Goal: Task Accomplishment & Management: Manage account settings

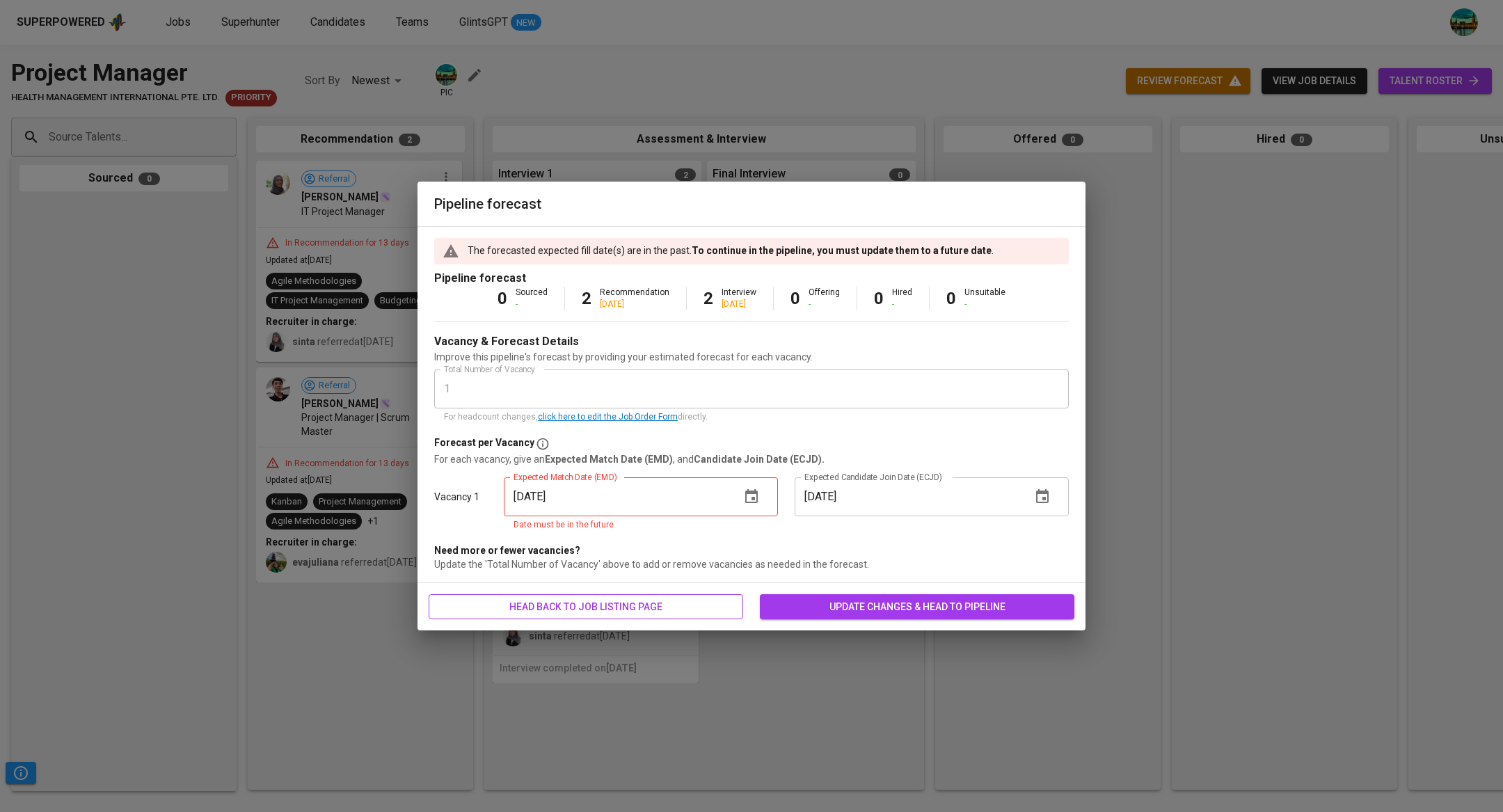
click at [672, 595] on button "head back to job listing page" at bounding box center [586, 607] width 315 height 26
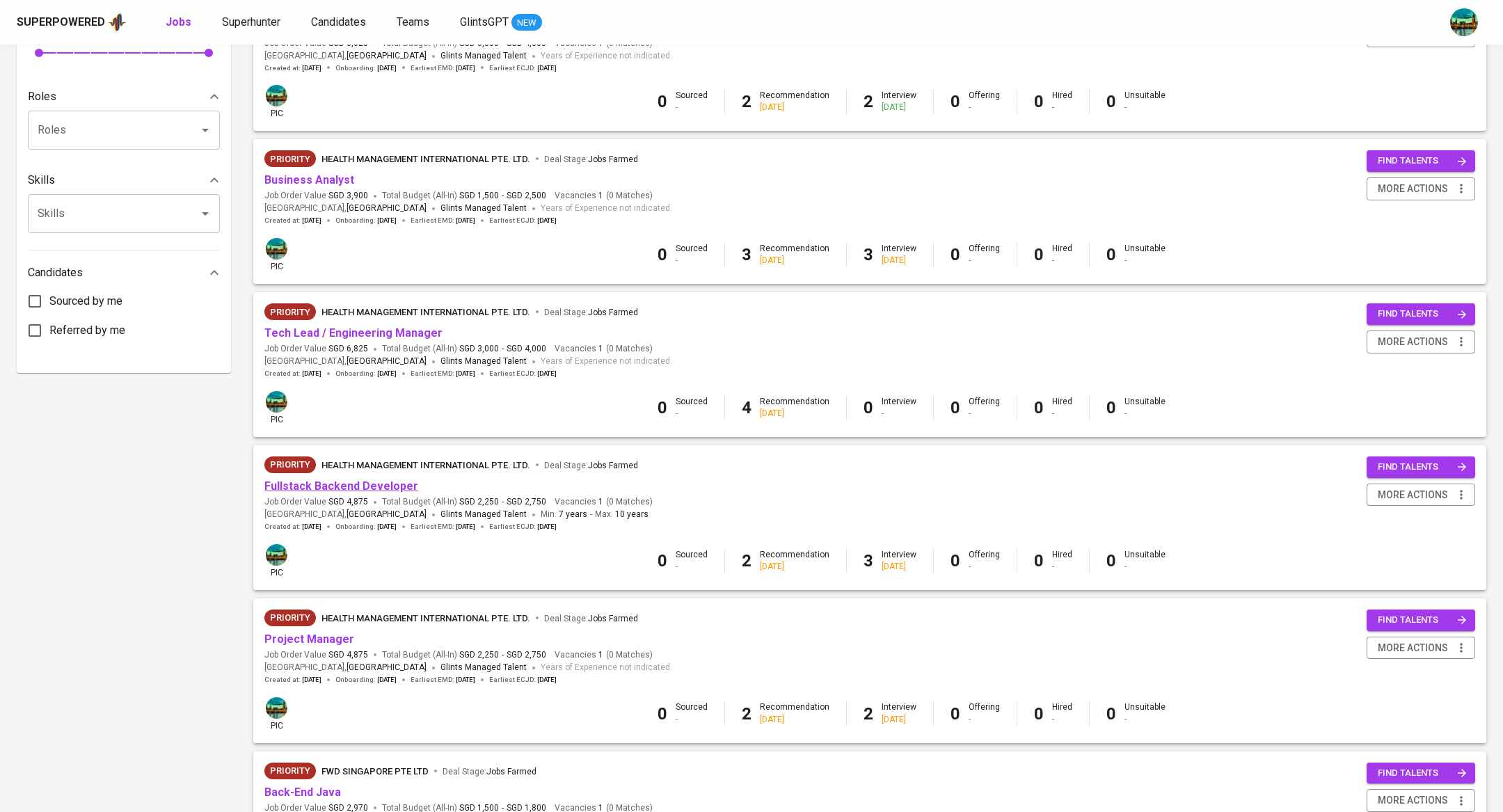
scroll to position [572, 0]
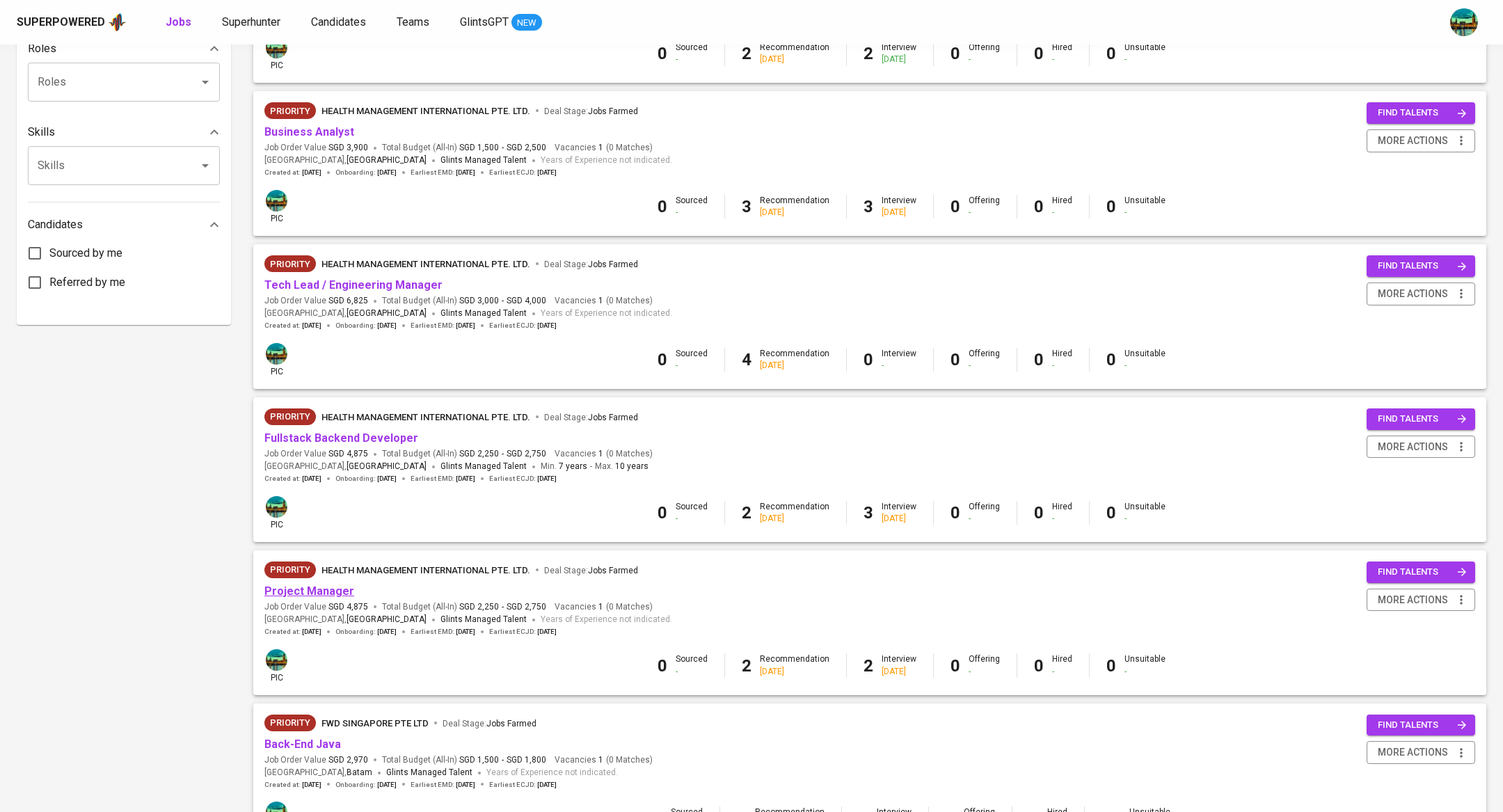
click at [332, 592] on link "Project Manager" at bounding box center [309, 591] width 90 height 13
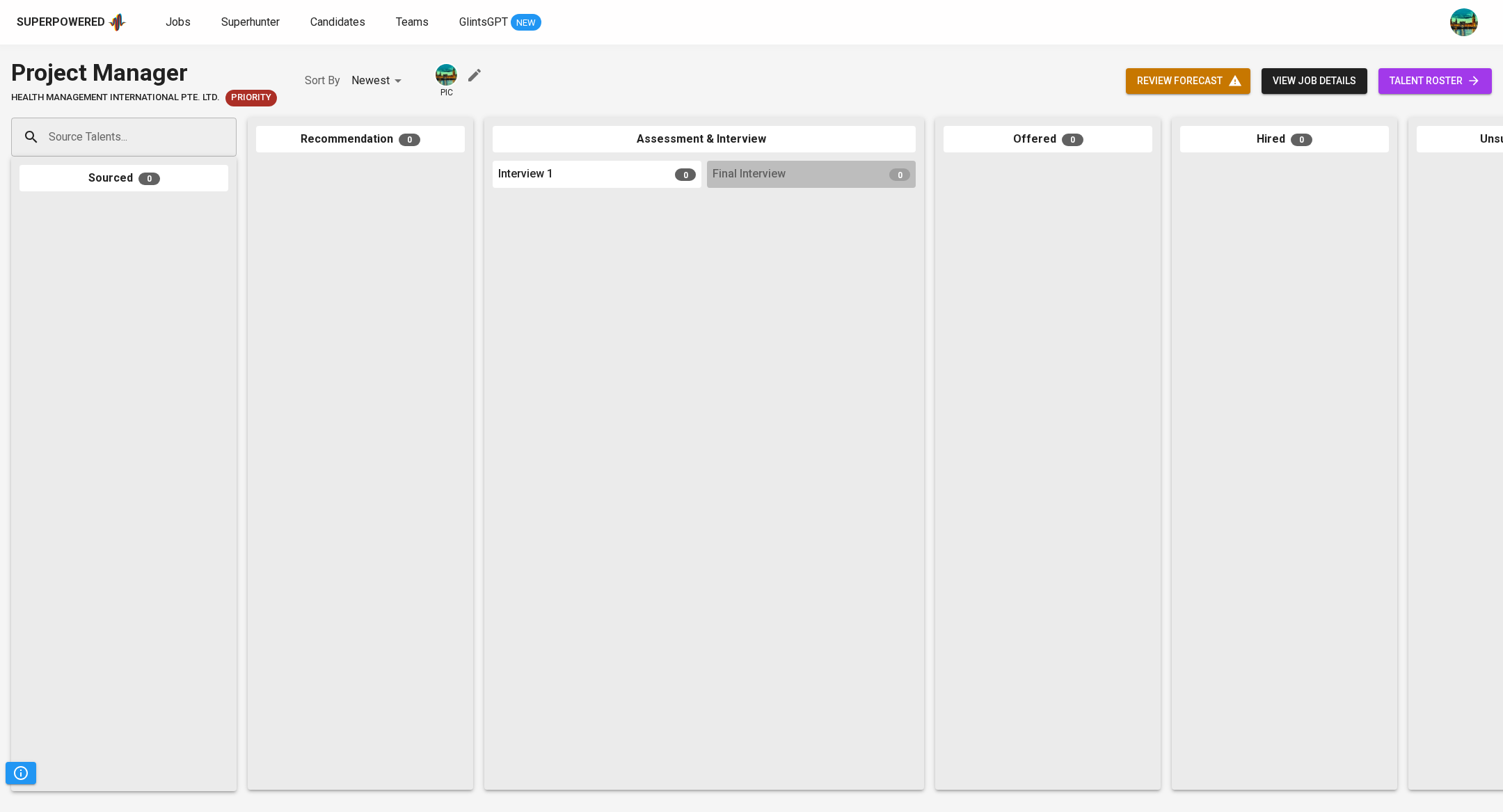
click at [1431, 82] on span "talent roster" at bounding box center [1435, 81] width 91 height 18
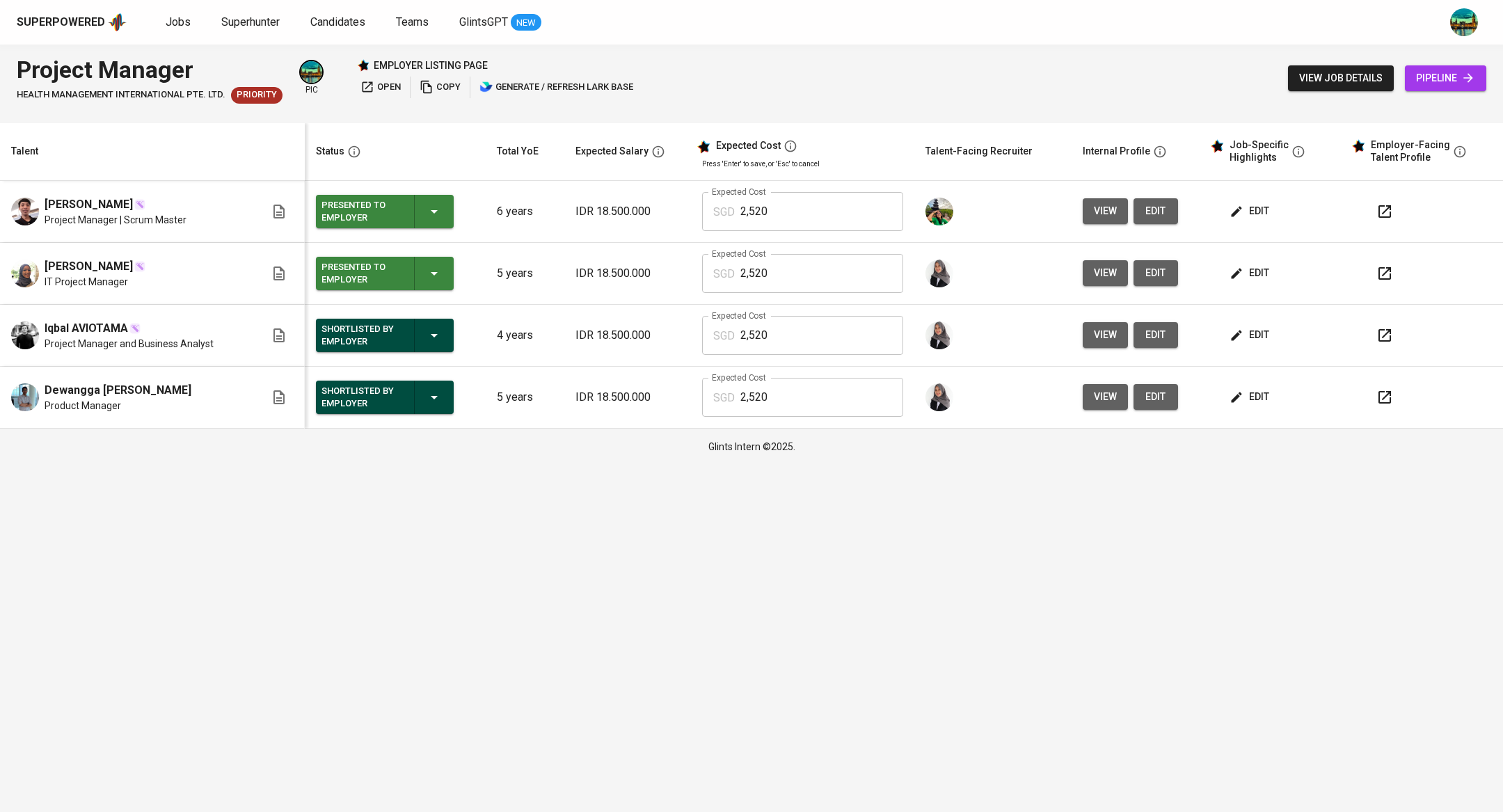
click at [1161, 340] on span "edit" at bounding box center [1156, 335] width 22 height 18
click at [1260, 328] on span "edit" at bounding box center [1251, 335] width 37 height 18
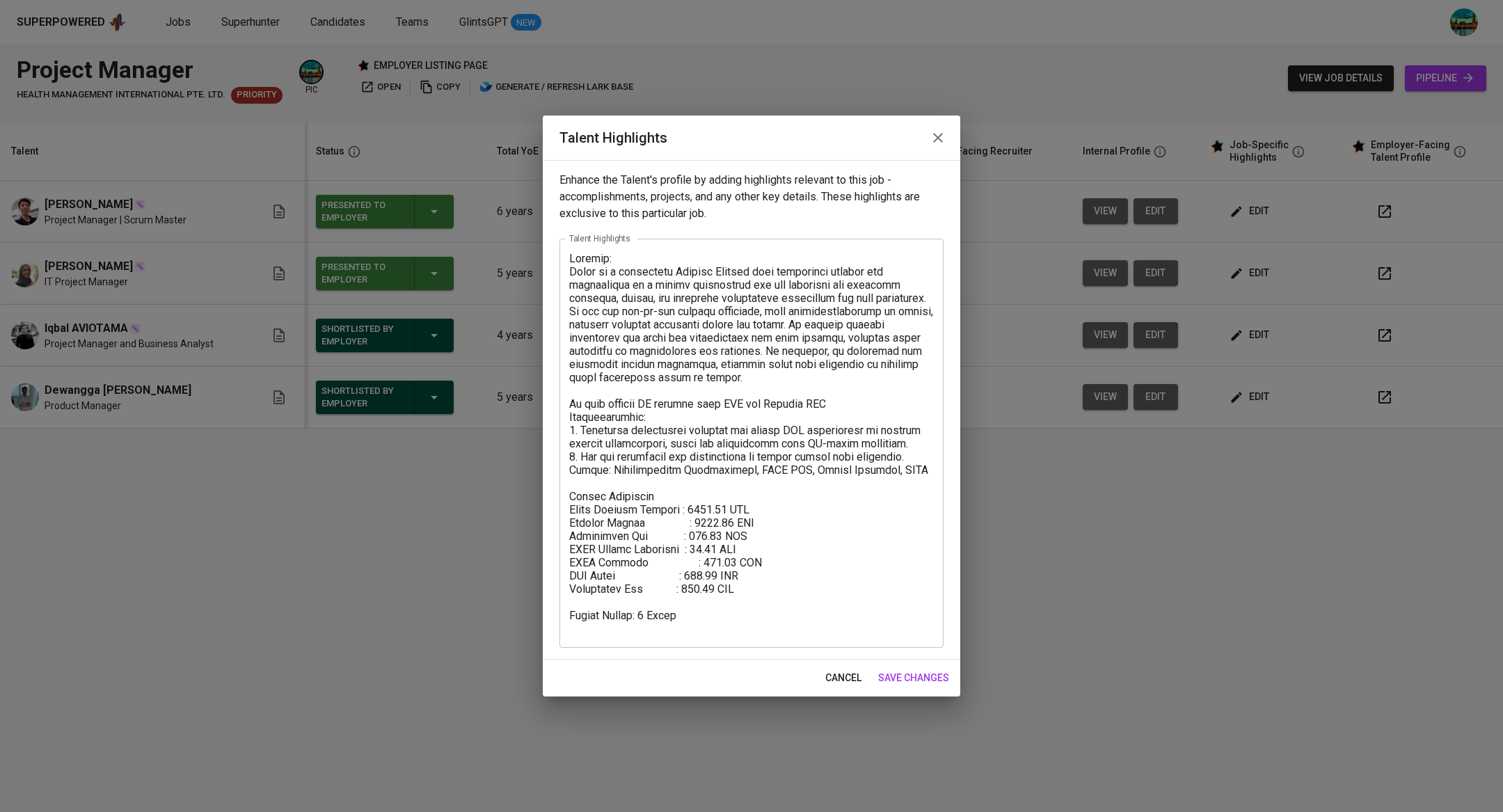
click at [937, 135] on icon "button" at bounding box center [938, 137] width 17 height 17
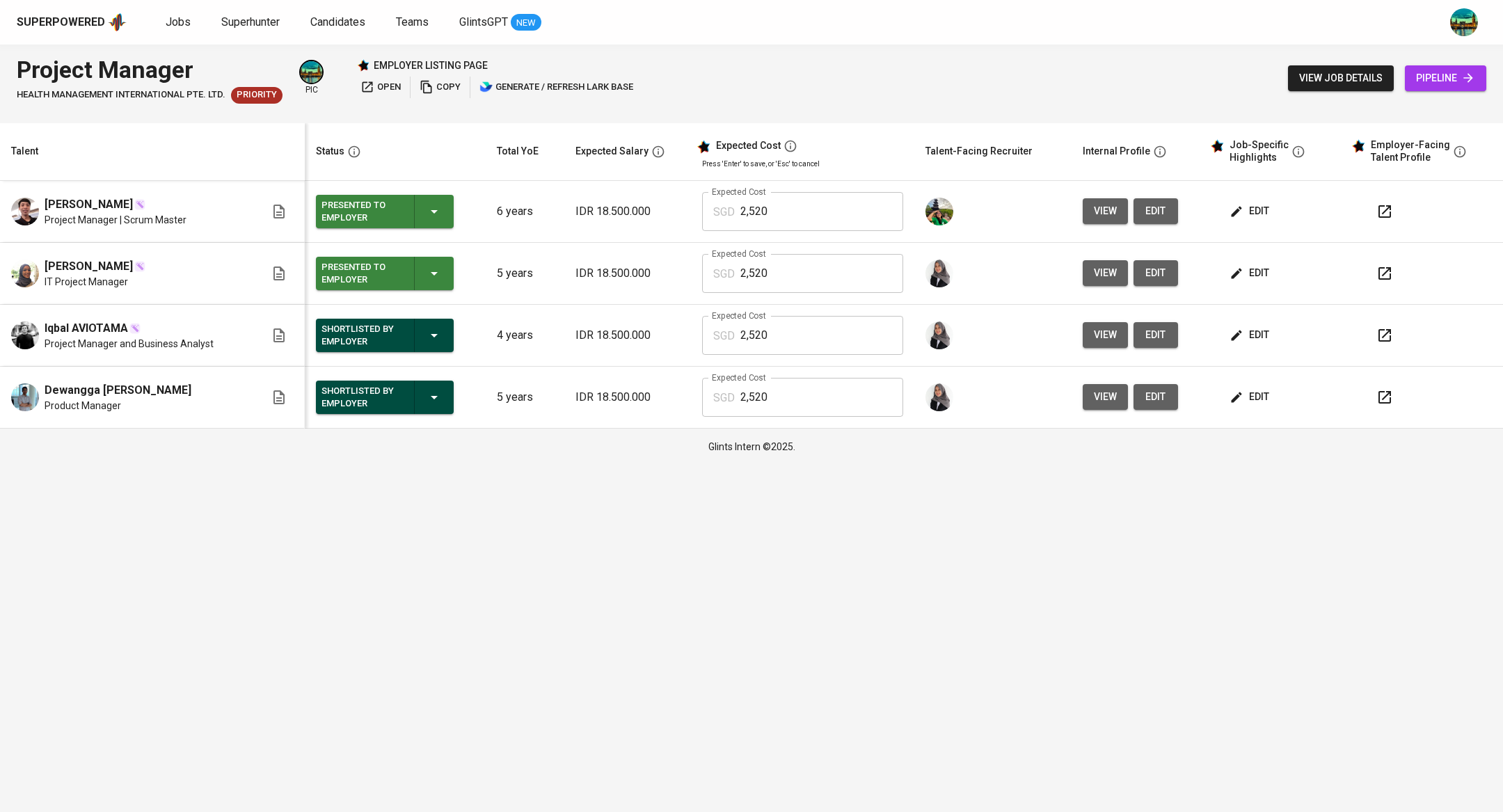
click at [1379, 268] on icon "button" at bounding box center [1385, 273] width 12 height 12
